Goal: Information Seeking & Learning: Find specific page/section

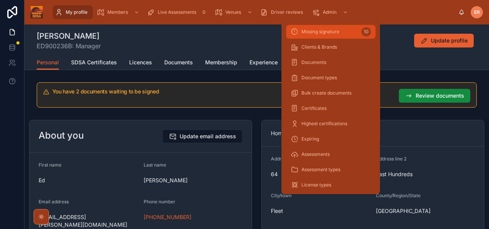
scroll to position [78, 0]
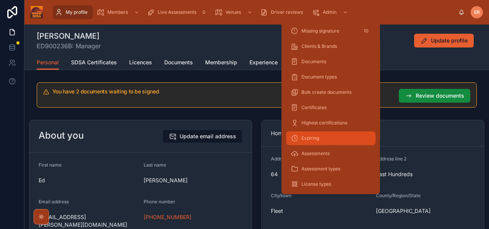
click at [313, 139] on span "Expiring" at bounding box center [311, 138] width 18 height 6
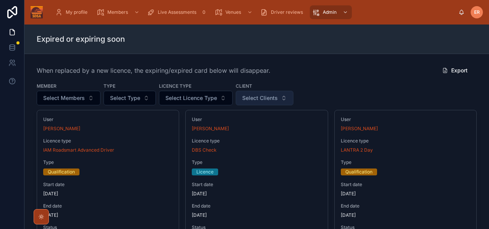
click at [263, 97] on span "Select Clients" at bounding box center [260, 98] width 36 height 8
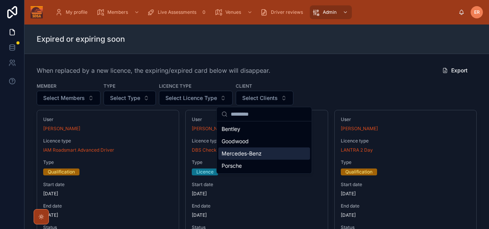
click at [247, 154] on span "Mercedes-Benz" at bounding box center [242, 153] width 40 height 8
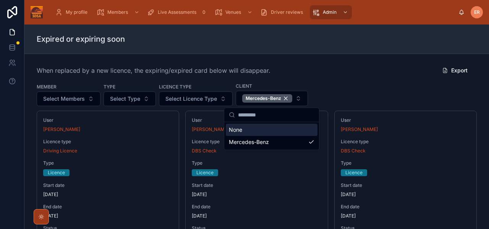
click at [338, 66] on div "When replaced by a new licence, the expiring/expired card below will disappear.…" at bounding box center [257, 70] width 440 height 15
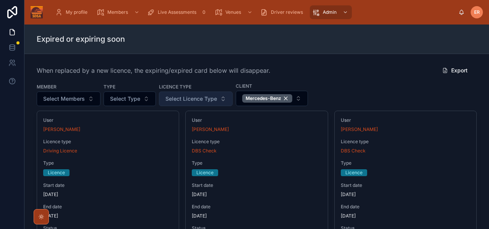
click at [221, 98] on button "Select Licence Type" at bounding box center [196, 98] width 74 height 15
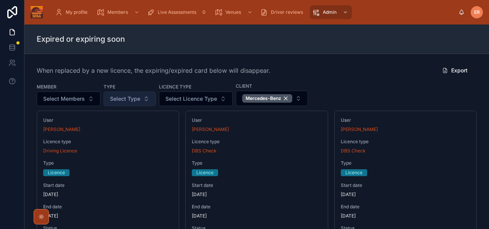
click at [148, 100] on button "Select Type" at bounding box center [130, 98] width 52 height 15
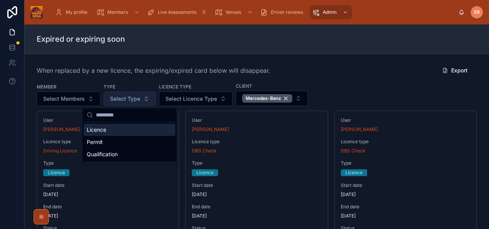
click at [148, 100] on button "Select Type" at bounding box center [130, 98] width 52 height 15
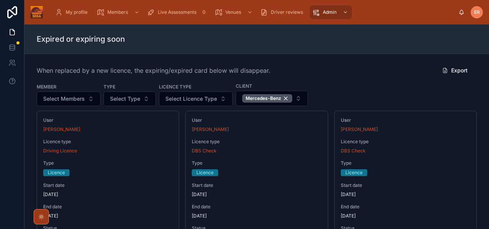
drag, startPoint x: 374, startPoint y: 72, endPoint x: 359, endPoint y: 73, distance: 14.5
click at [373, 72] on div "When replaced by a new licence, the expiring/expired card below will disappear.…" at bounding box center [257, 70] width 440 height 15
drag, startPoint x: 315, startPoint y: 71, endPoint x: 275, endPoint y: 72, distance: 40.5
click at [314, 71] on div "When replaced by a new licence, the expiring/expired card below will disappear.…" at bounding box center [257, 70] width 440 height 15
click at [169, 76] on div "When replaced by a new licence, the expiring/expired card below will disappear.…" at bounding box center [257, 70] width 440 height 15
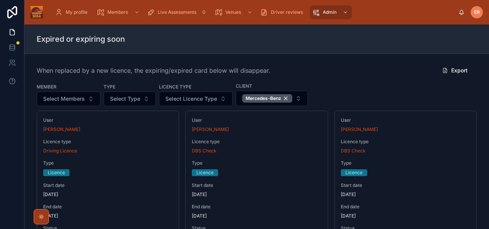
click at [75, 68] on span "When replaced by a new licence, the expiring/expired card below will disappear." at bounding box center [154, 70] width 234 height 9
drag, startPoint x: 59, startPoint y: 70, endPoint x: 47, endPoint y: 51, distance: 22.7
click at [58, 70] on span "When replaced by a new licence, the expiring/expired card below will disappear." at bounding box center [154, 70] width 234 height 9
click at [218, 101] on button "Select Licence Type" at bounding box center [196, 98] width 74 height 15
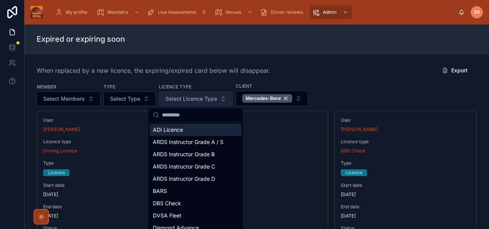
click at [200, 98] on span "Select Licence Type" at bounding box center [192, 99] width 52 height 8
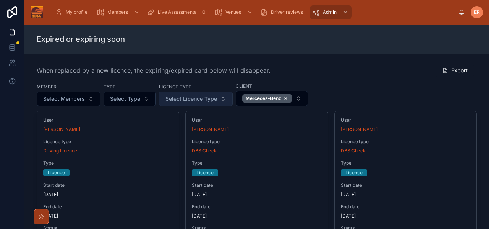
click at [200, 98] on span "Select Licence Type" at bounding box center [192, 99] width 52 height 8
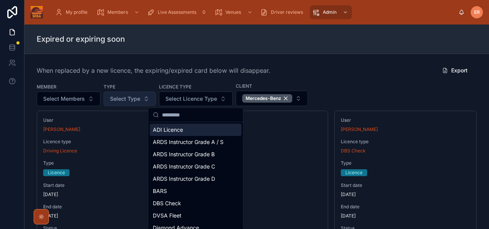
click at [137, 100] on span "Select Type" at bounding box center [125, 99] width 30 height 8
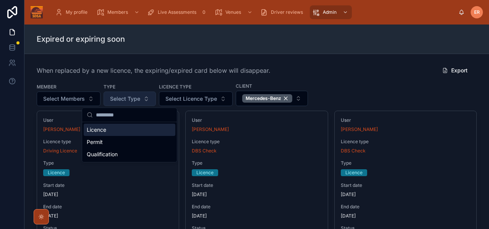
click at [136, 100] on span "Select Type" at bounding box center [125, 99] width 30 height 8
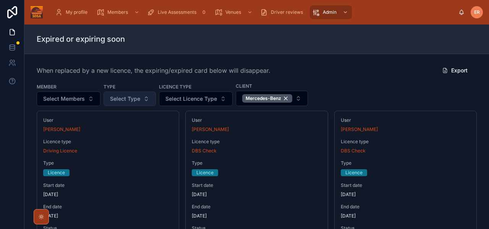
click at [135, 100] on span "Select Type" at bounding box center [125, 99] width 30 height 8
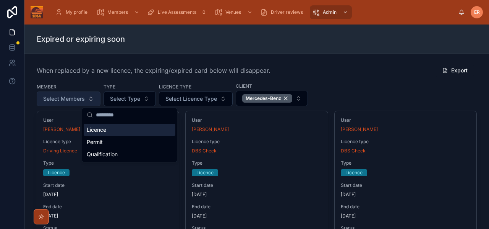
click at [89, 99] on button "Select Members" at bounding box center [69, 98] width 64 height 15
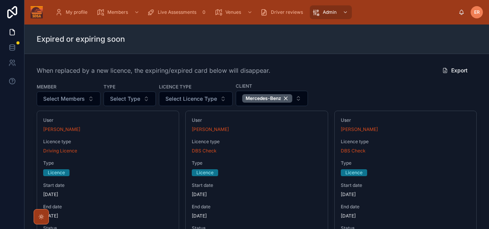
click at [187, 76] on div "When replaced by a new licence, the expiring/expired card below will disappear.…" at bounding box center [257, 70] width 440 height 15
click at [301, 72] on div "When replaced by a new licence, the expiring/expired card below will disappear.…" at bounding box center [257, 70] width 440 height 15
click at [304, 72] on div "When replaced by a new licence, the expiring/expired card below will disappear.…" at bounding box center [257, 70] width 440 height 15
click at [175, 10] on span "Live Assessments" at bounding box center [177, 12] width 39 height 6
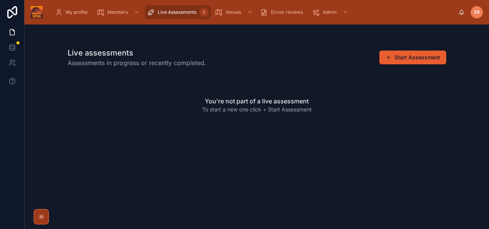
drag, startPoint x: 186, startPoint y: 50, endPoint x: 182, endPoint y: 46, distance: 6.2
click at [186, 50] on h1 "Live assessments" at bounding box center [137, 52] width 139 height 11
click at [157, 12] on div "Live Assessments 0" at bounding box center [178, 12] width 62 height 12
click at [171, 16] on div "Live Assessments 0" at bounding box center [178, 12] width 62 height 12
click at [169, 14] on span "Live Assessments" at bounding box center [177, 12] width 39 height 6
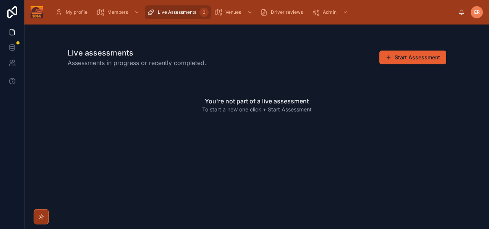
click at [273, 66] on div "Live assessments Assessments in progress or recently completed. Start Assessment" at bounding box center [257, 57] width 379 height 20
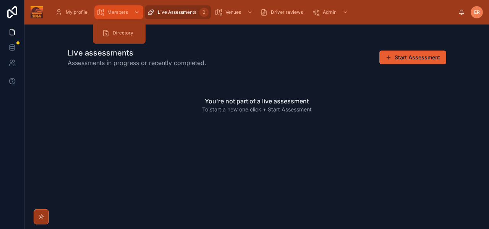
click at [118, 13] on span "Members" at bounding box center [117, 12] width 21 height 6
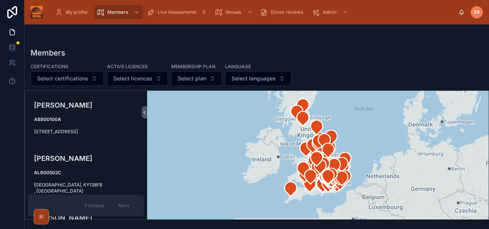
click at [75, 40] on div at bounding box center [257, 40] width 453 height 6
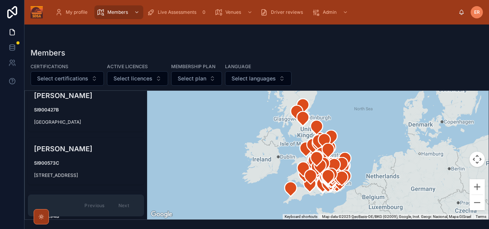
scroll to position [9769, 0]
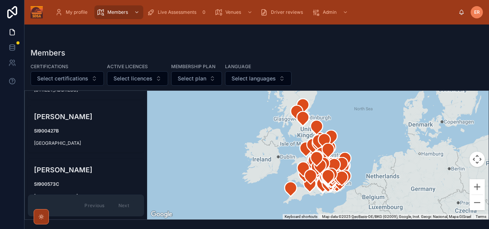
click at [141, 41] on div at bounding box center [257, 40] width 453 height 6
click at [271, 14] on div "Driver reviews" at bounding box center [283, 12] width 46 height 12
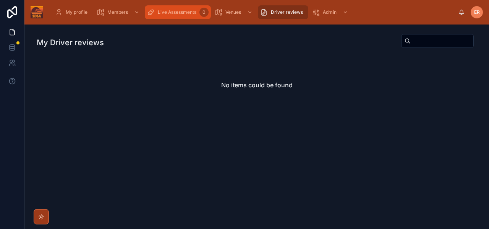
click at [159, 13] on span "Live Assessments" at bounding box center [177, 12] width 39 height 6
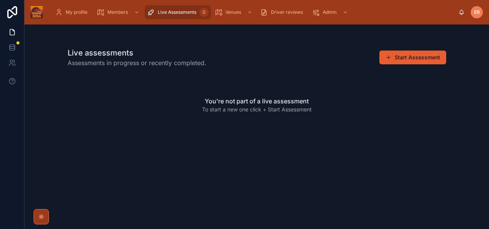
click at [128, 56] on h1 "Live assessments" at bounding box center [137, 52] width 139 height 11
click at [175, 73] on div "You're not part of a live assessment To start a new one click + Start Assessment" at bounding box center [257, 105] width 379 height 66
drag, startPoint x: 175, startPoint y: 73, endPoint x: 115, endPoint y: 33, distance: 71.9
click at [174, 72] on div "You're not part of a live assessment To start a new one click + Start Assessment" at bounding box center [257, 105] width 379 height 66
click at [34, 15] on img at bounding box center [37, 12] width 12 height 12
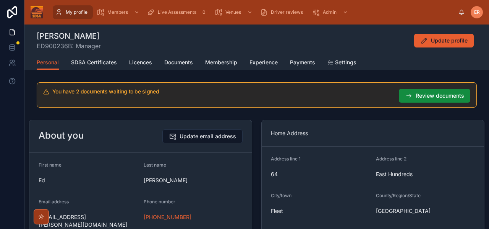
click at [282, 46] on div "[PERSON_NAME] ED900236B: Manager Update profile" at bounding box center [257, 41] width 440 height 20
click at [232, 35] on div "[PERSON_NAME] ED900236B: Manager Update profile" at bounding box center [257, 41] width 440 height 20
click at [169, 41] on div "[PERSON_NAME] ED900236B: Manager Update profile" at bounding box center [257, 41] width 440 height 20
click at [161, 15] on span "Live Assessments" at bounding box center [177, 12] width 39 height 6
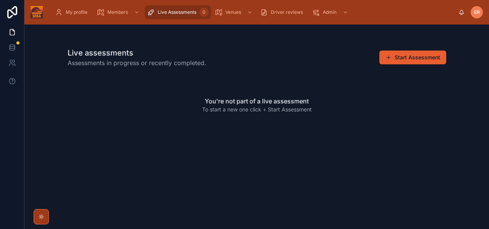
click at [323, 121] on div "You're not part of a live assessment To start a new one click + Start Assessment" at bounding box center [257, 105] width 379 height 66
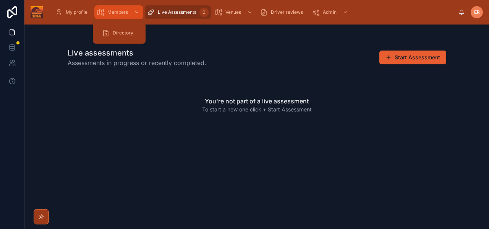
click at [133, 11] on div "scrollable content" at bounding box center [136, 12] width 10 height 12
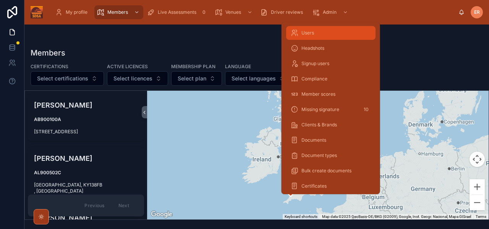
click at [336, 32] on div "Users" at bounding box center [331, 33] width 80 height 12
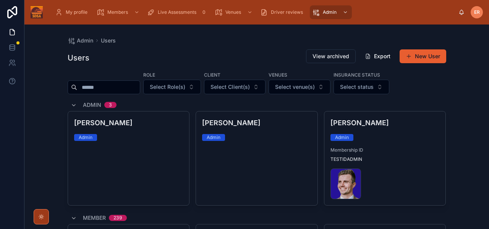
click at [119, 86] on input "text" at bounding box center [108, 87] width 63 height 11
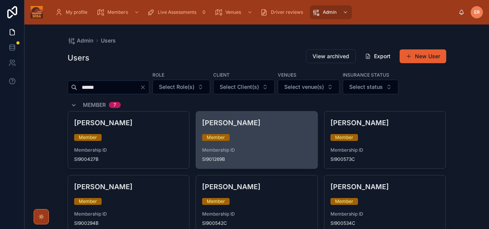
type input "*****"
click at [268, 144] on div "[PERSON_NAME] Member Membership ID SI901269B" at bounding box center [257, 139] width 122 height 57
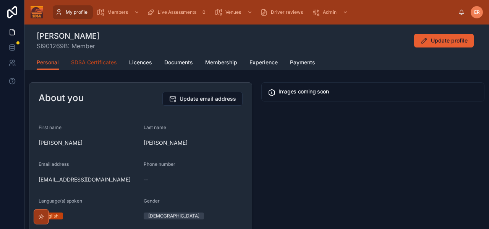
click at [78, 63] on span "SDSA Certificates" at bounding box center [94, 62] width 46 height 8
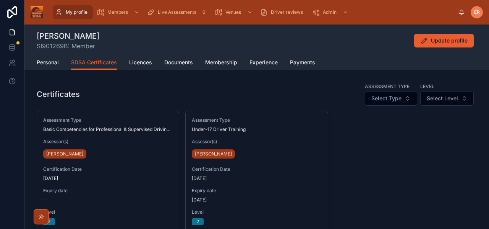
drag, startPoint x: 310, startPoint y: 81, endPoint x: 321, endPoint y: 75, distance: 12.3
click at [311, 81] on div "Certificates Assessment Type Select Type Level Select Level Assessment Type Bas…" at bounding box center [256, 167] width 465 height 177
click at [366, 63] on div "Personal SDSA Certificates Licences Documents Membership Experience Payments" at bounding box center [257, 62] width 440 height 15
drag, startPoint x: 375, startPoint y: 73, endPoint x: 370, endPoint y: 71, distance: 5.8
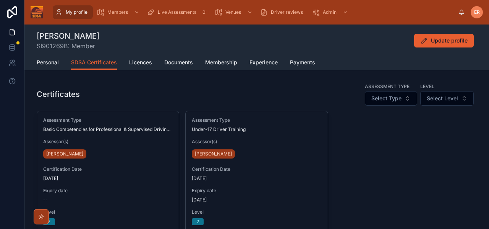
click at [185, 91] on div "Certificates Assessment Type Select Type Level Select Level" at bounding box center [257, 94] width 440 height 24
click at [190, 39] on div "[PERSON_NAME] SI901269B: Member Update profile" at bounding box center [257, 41] width 440 height 20
click at [73, 10] on span "My profile" at bounding box center [77, 12] width 22 height 6
